Goal: Find specific page/section

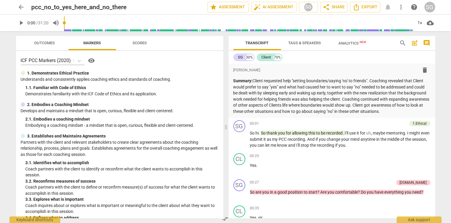
click at [23, 9] on span "arrow_back" at bounding box center [21, 7] width 7 height 7
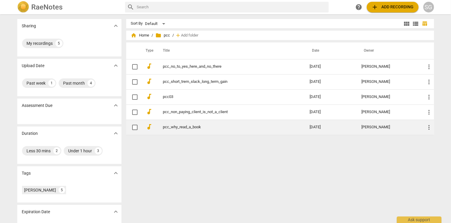
click at [169, 127] on link "pcc_why_read_a_book" at bounding box center [225, 127] width 125 height 4
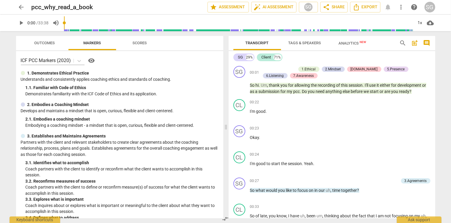
click at [23, 5] on span "arrow_back" at bounding box center [21, 7] width 7 height 7
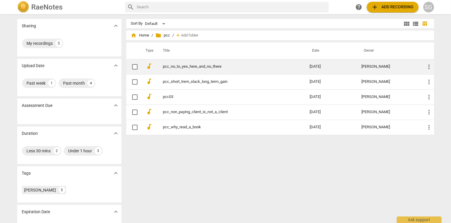
click at [168, 70] on td "pcc_no_to_yes_here_and_no_there" at bounding box center [230, 66] width 149 height 15
